Goal: Go to known website: Go to known website

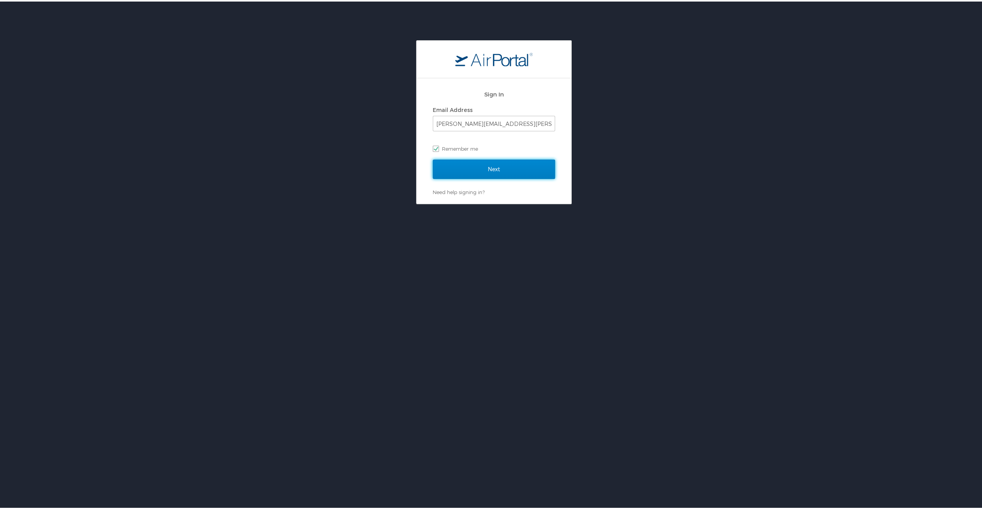
click at [501, 160] on input "Next" at bounding box center [494, 167] width 122 height 19
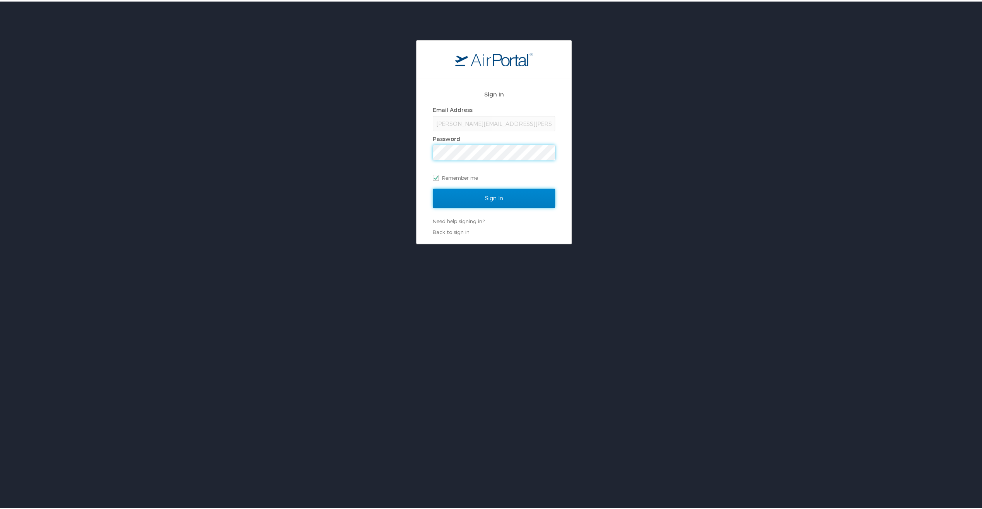
click at [527, 189] on input "Sign In" at bounding box center [494, 196] width 122 height 19
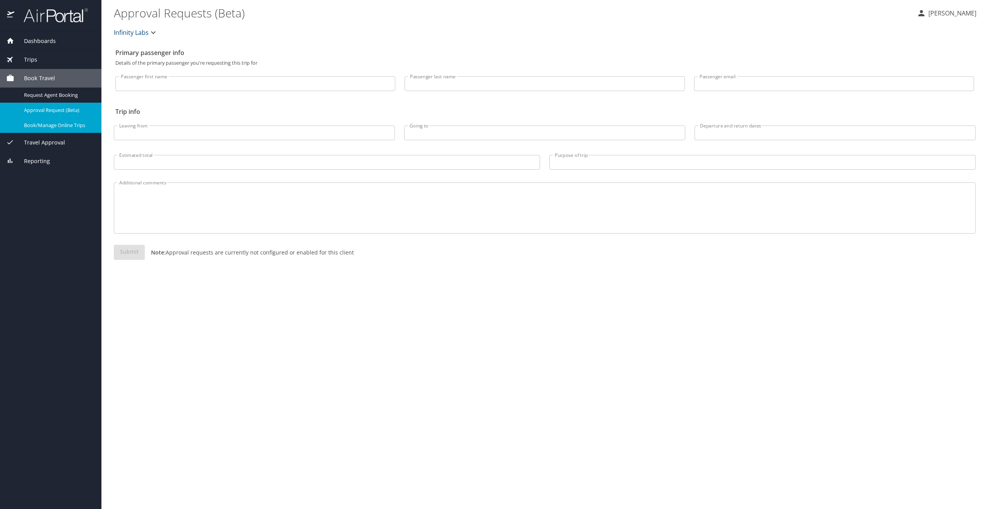
click at [64, 128] on span "Book/Manage Online Trips" at bounding box center [58, 125] width 68 height 7
